Goal: Navigation & Orientation: Find specific page/section

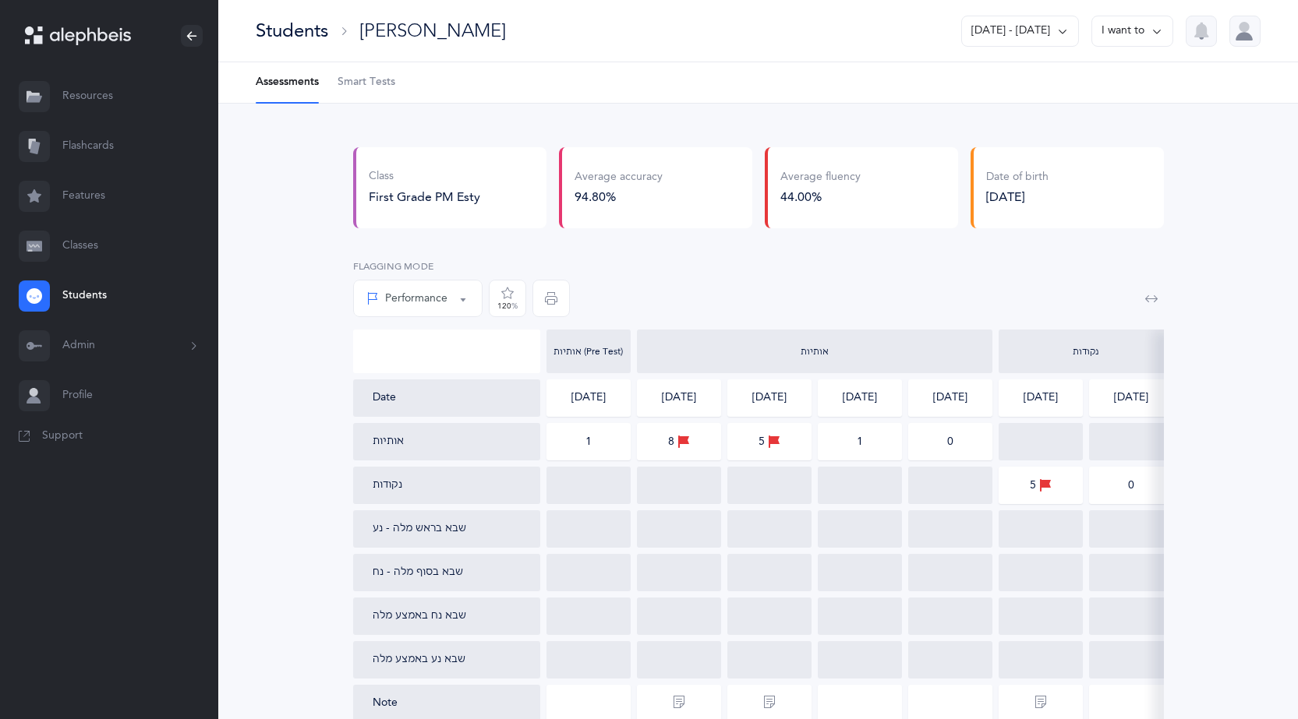
click at [87, 34] on icon at bounding box center [90, 36] width 81 height 18
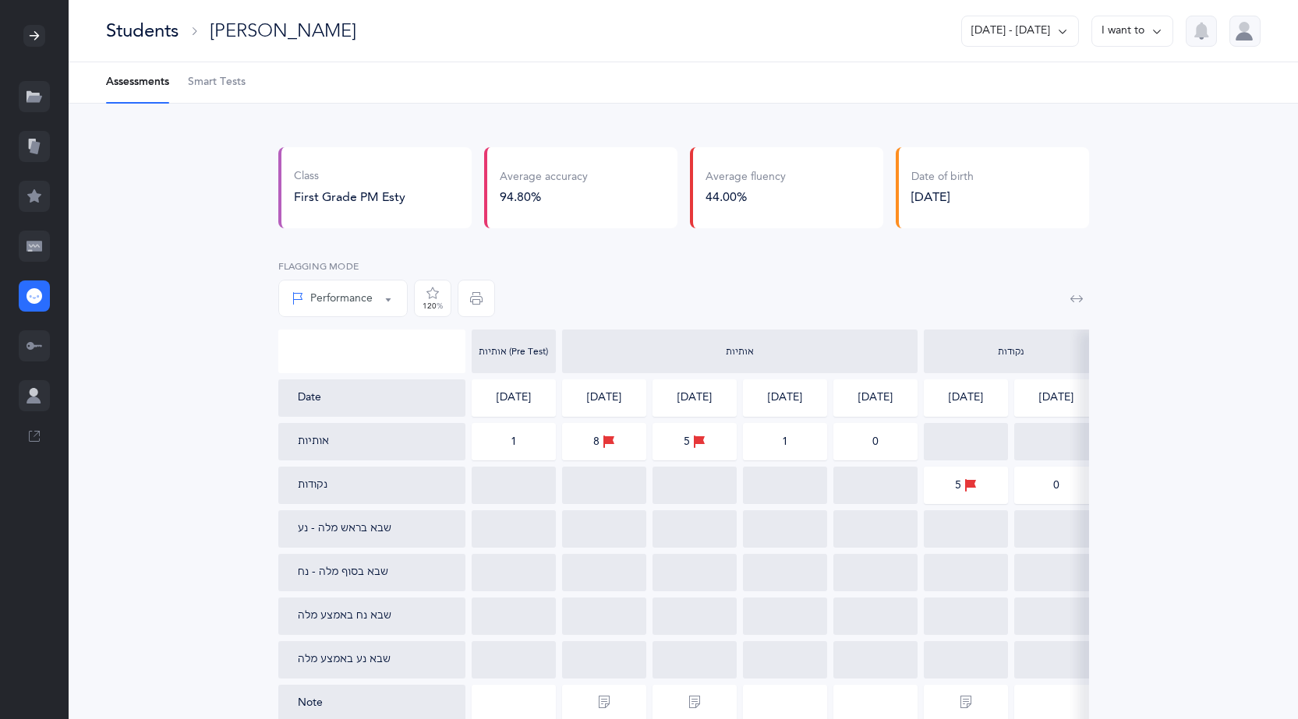
click at [31, 35] on icon at bounding box center [34, 36] width 12 height 12
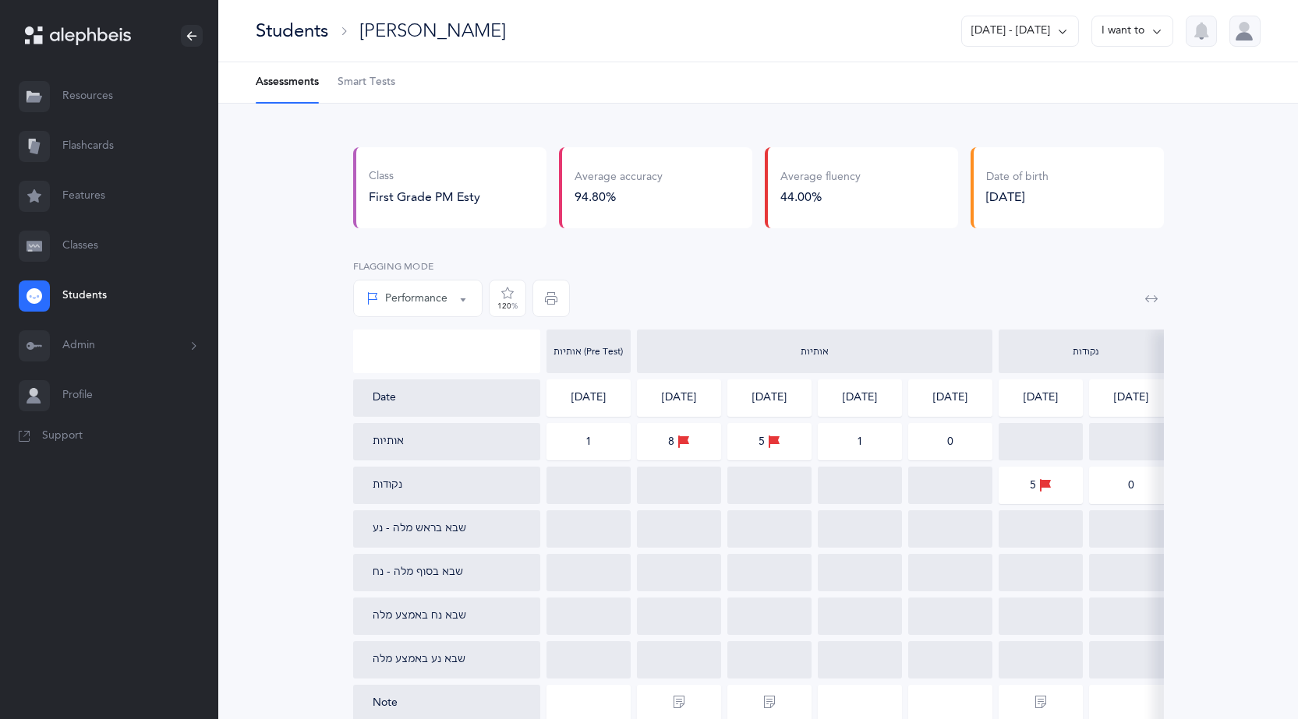
click at [75, 87] on link "Resources" at bounding box center [109, 97] width 218 height 50
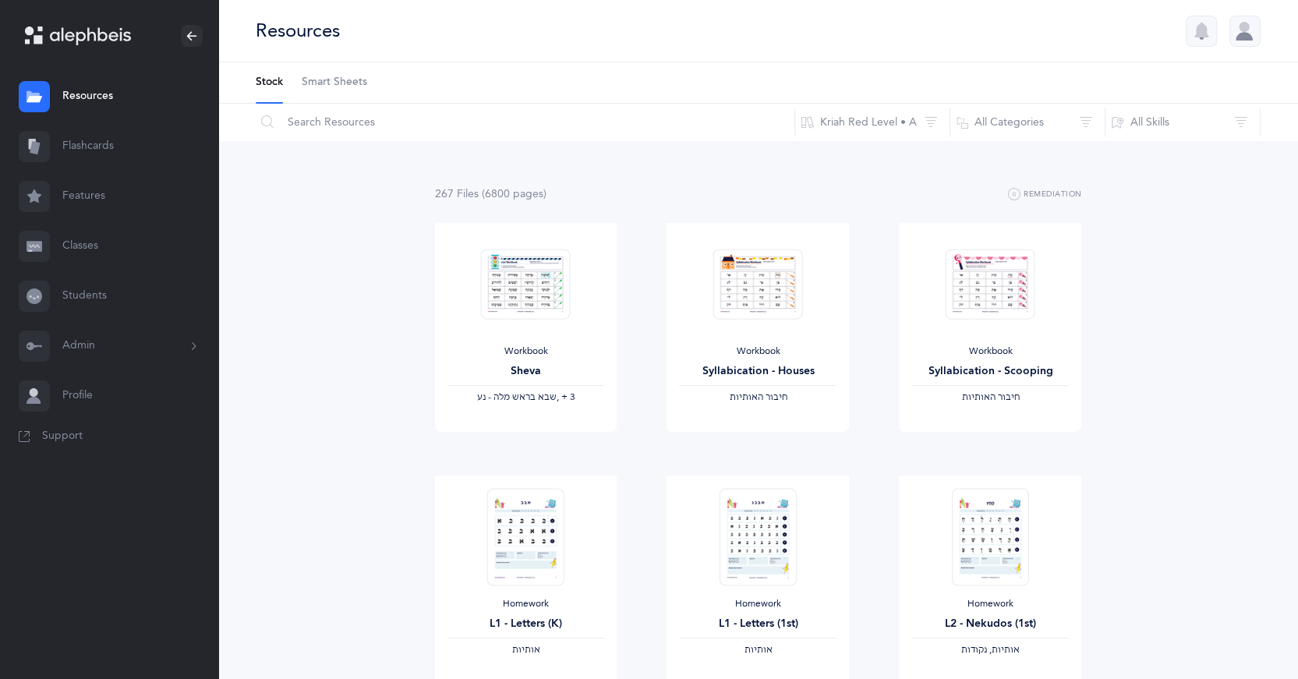
click at [105, 150] on link "Flashcards" at bounding box center [109, 147] width 218 height 50
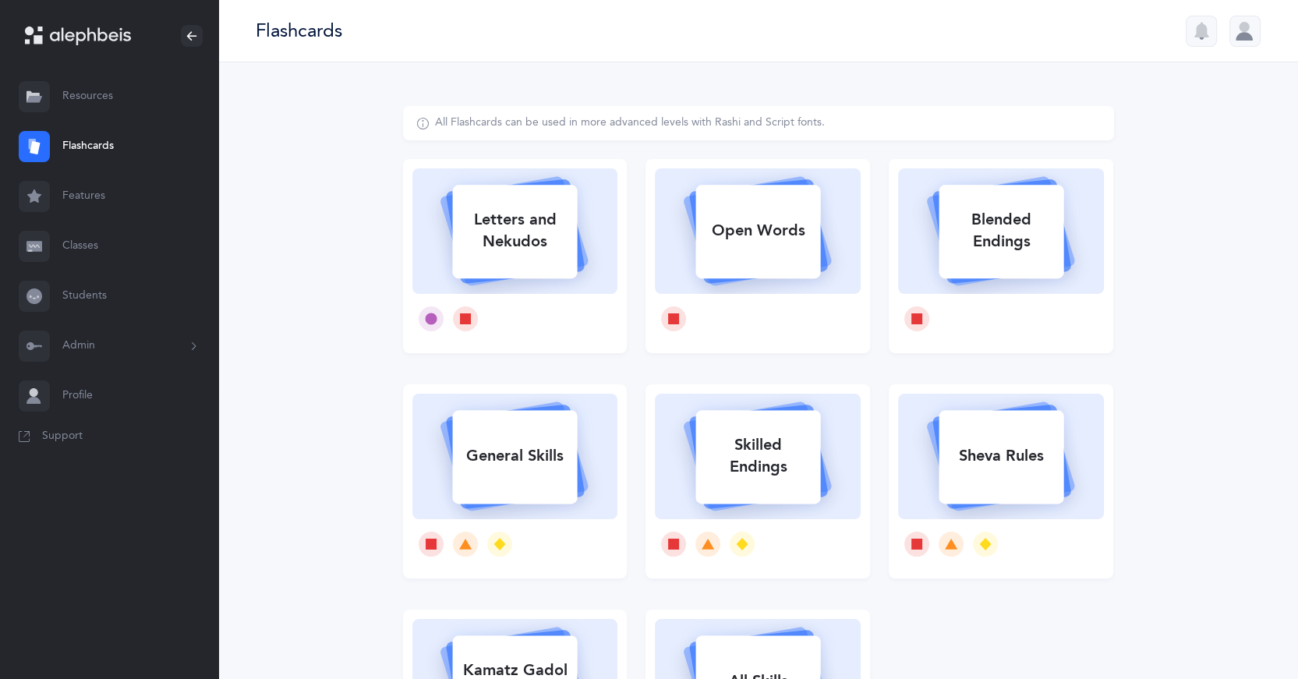
click at [93, 239] on link "Classes" at bounding box center [109, 246] width 218 height 50
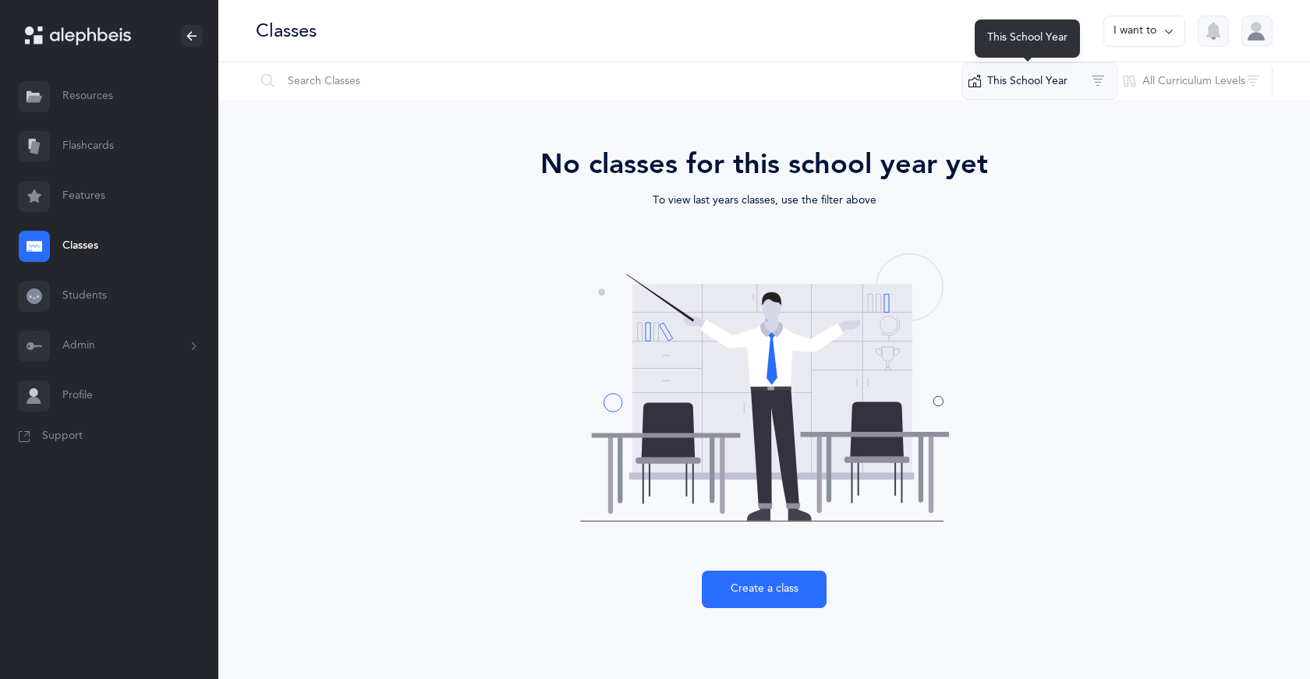
click at [996, 80] on button "This School Year" at bounding box center [1039, 80] width 156 height 37
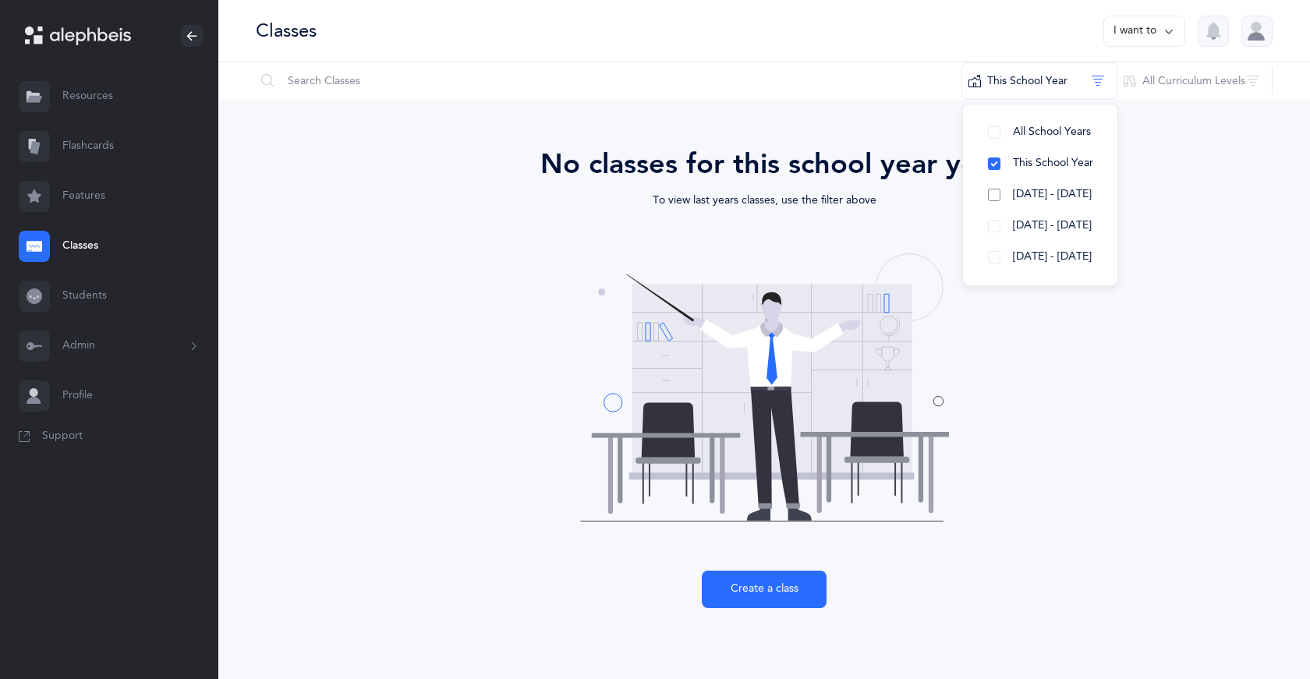
click at [1027, 205] on button "[DATE] - [DATE]" at bounding box center [1039, 194] width 129 height 31
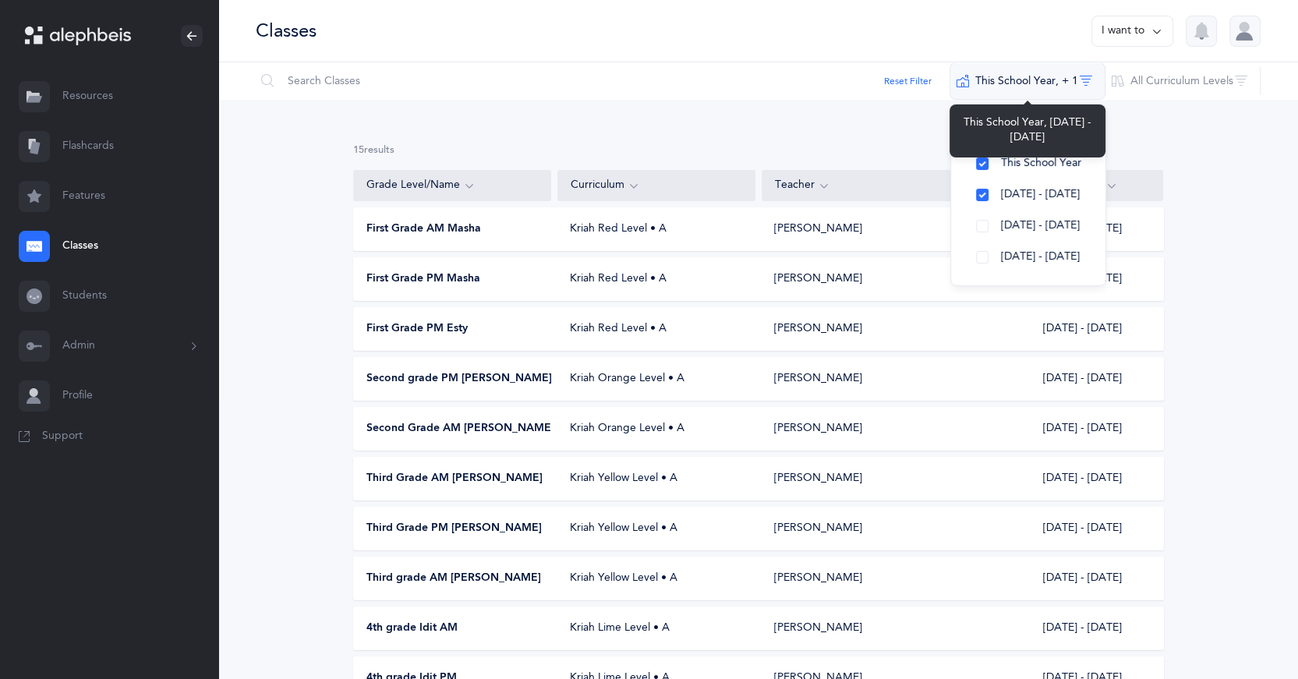
click at [1019, 77] on button "This School Year‪, + 1‬" at bounding box center [1027, 80] width 156 height 37
click at [1014, 80] on button "This School Year‪, + 1‬" at bounding box center [1027, 80] width 156 height 37
click at [907, 106] on div "15 results total Grade Level/Name Curriculum Teacher School Year First Grade AM…" at bounding box center [758, 559] width 1080 height 918
